Goal: Find specific page/section: Find specific page/section

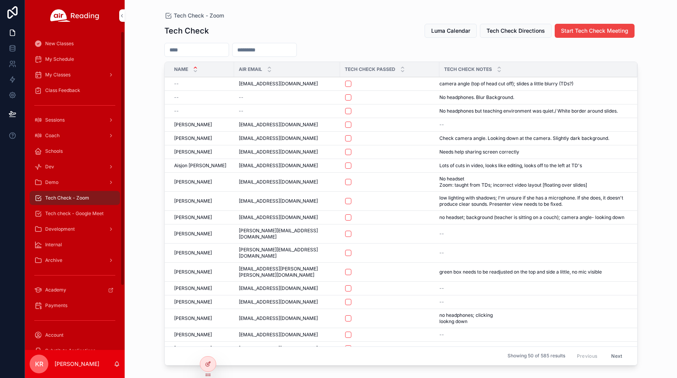
click at [434, 30] on span "Luma Calendar" at bounding box center [451, 31] width 39 height 8
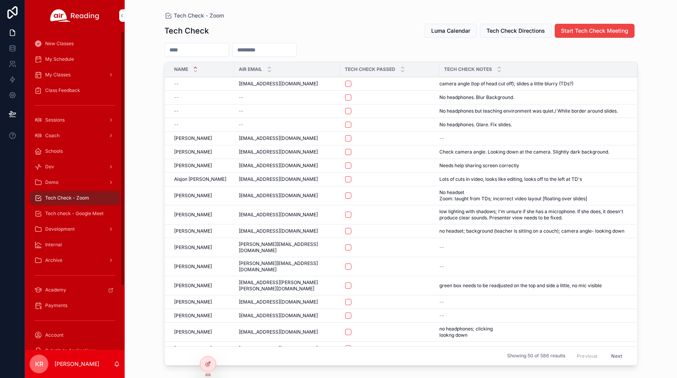
click at [73, 62] on div "My Schedule" at bounding box center [74, 59] width 81 height 12
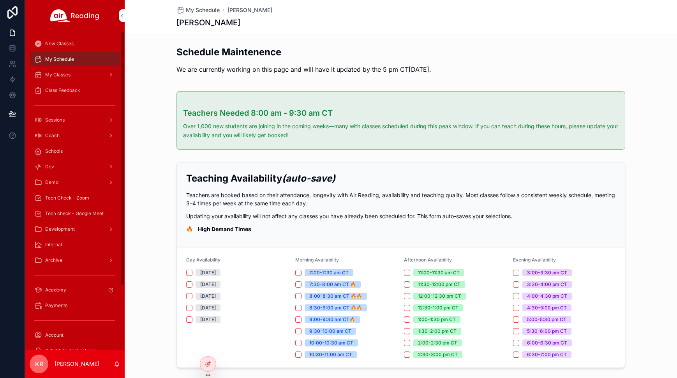
click at [0, 0] on icon at bounding box center [0, 0] width 0 height 0
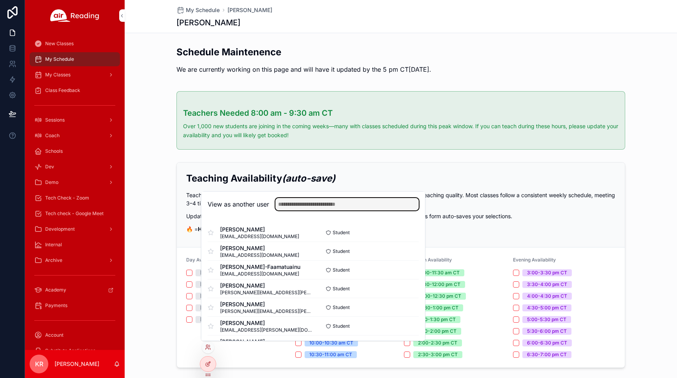
click at [323, 206] on input "text" at bounding box center [347, 204] width 143 height 12
type input "*****"
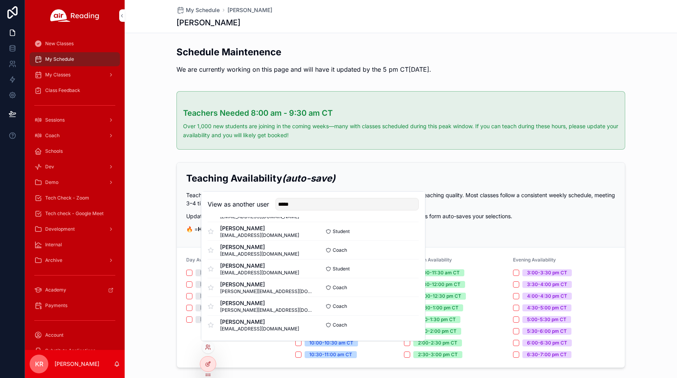
click at [0, 0] on button "Select" at bounding box center [0, 0] width 0 height 0
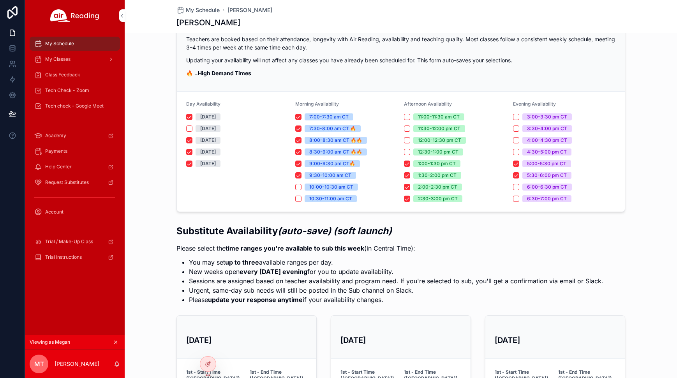
scroll to position [39, 0]
click at [116, 344] on icon "scrollable content" at bounding box center [115, 342] width 5 height 5
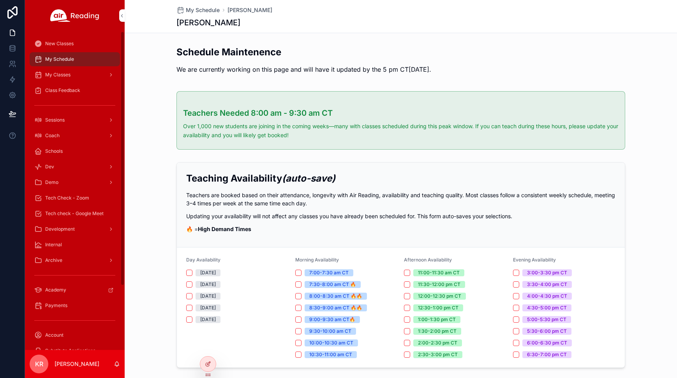
click at [70, 138] on div "Coach" at bounding box center [74, 135] width 81 height 12
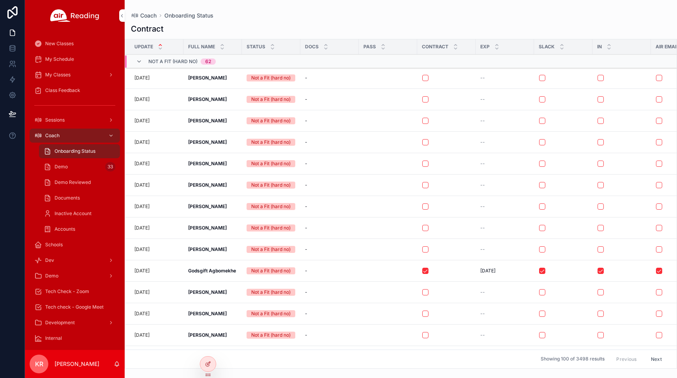
click at [74, 164] on div "Demo 33" at bounding box center [80, 167] width 72 height 12
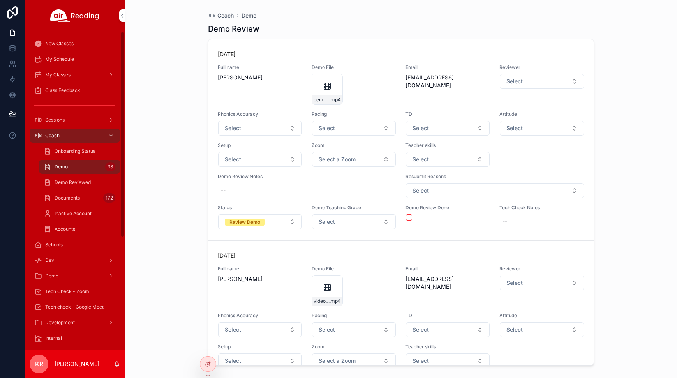
click at [94, 291] on div "Tech Check - Zoom" at bounding box center [74, 291] width 81 height 12
